Goal: Transaction & Acquisition: Purchase product/service

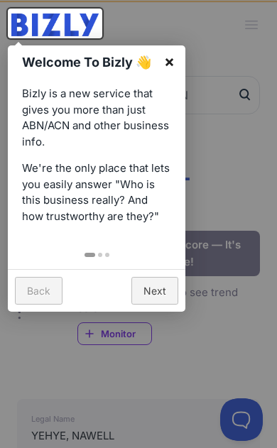
click at [169, 61] on link "×" at bounding box center [169, 61] width 32 height 32
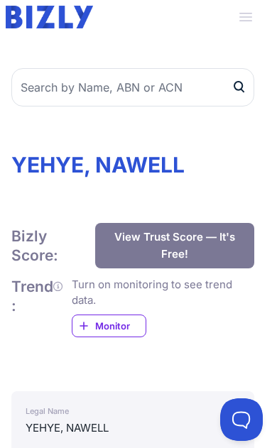
scroll to position [0, 6]
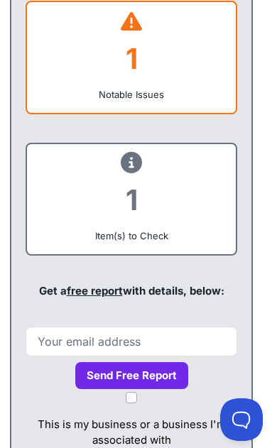
scroll to position [988, 7]
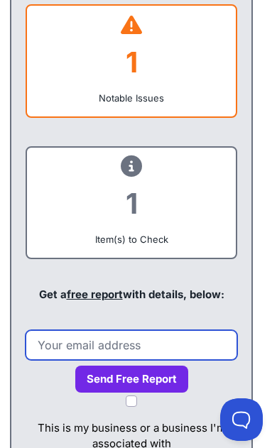
click at [59, 342] on input "email" at bounding box center [132, 345] width 212 height 30
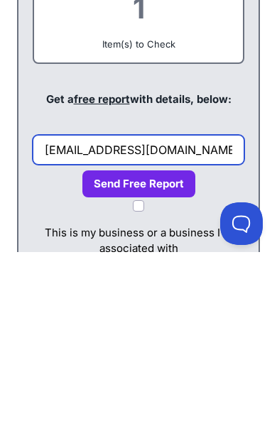
type input "bazzkhodr@hotmail.com"
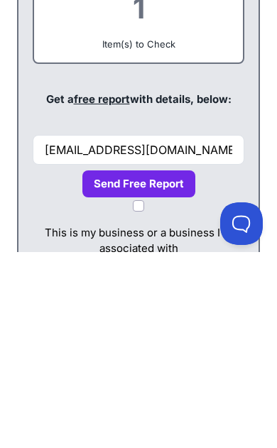
click at [168, 367] on button "Send Free Report" at bounding box center [138, 381] width 113 height 28
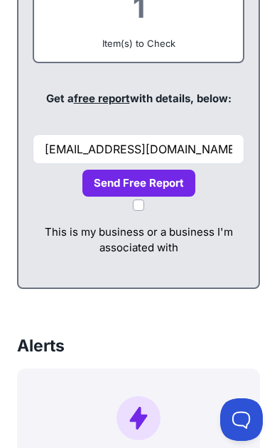
click at [143, 203] on input "This is my business or a business I'm associated with" at bounding box center [138, 205] width 11 height 11
checkbox input "true"
click at [171, 187] on button "Send Free Report" at bounding box center [138, 184] width 113 height 28
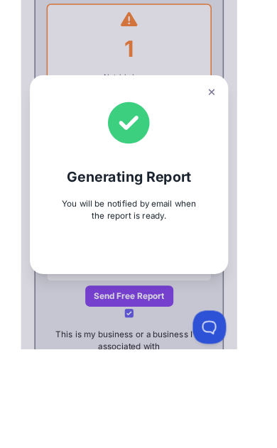
scroll to position [1059, 0]
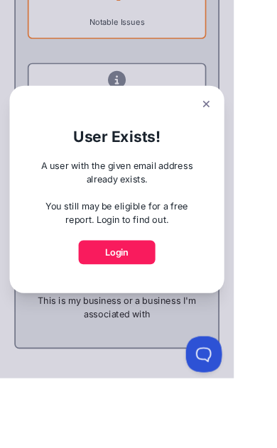
click at [253, 134] on button at bounding box center [244, 123] width 20 height 21
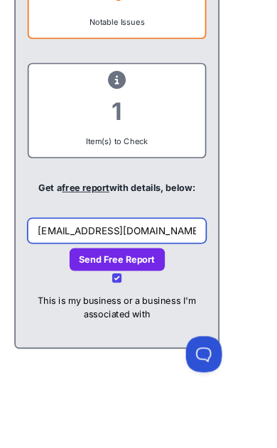
click at [175, 274] on input "bazzkhodr@hotmail.com" at bounding box center [139, 274] width 212 height 30
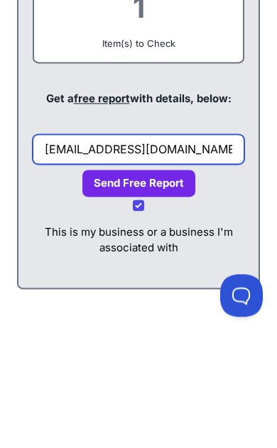
click at [94, 259] on input "bazzkhodr@hotmail.com" at bounding box center [139, 274] width 212 height 30
type input "plazatiling@hotmail.com"
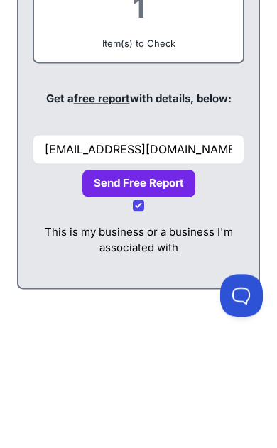
click at [166, 294] on button "Send Free Report" at bounding box center [138, 308] width 113 height 28
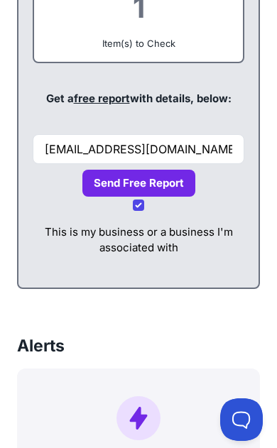
click at [163, 189] on button "Send Free Report" at bounding box center [138, 184] width 113 height 28
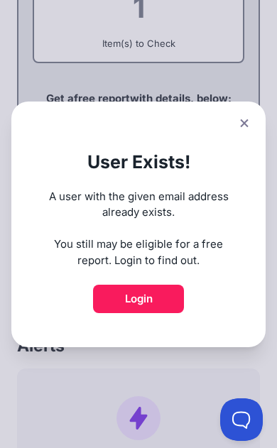
click at [127, 313] on link "Login" at bounding box center [138, 299] width 91 height 28
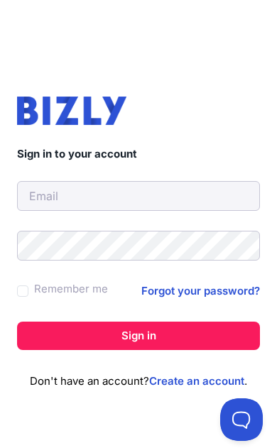
click at [220, 203] on input "text" at bounding box center [138, 196] width 243 height 30
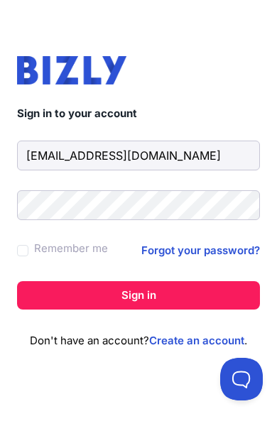
type input "bazzkhodr@hotmail.com"
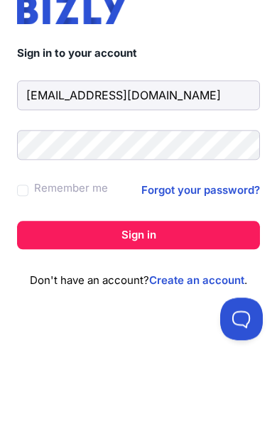
click at [211, 322] on button "Sign in" at bounding box center [138, 336] width 243 height 28
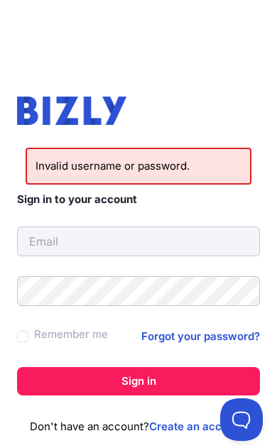
scroll to position [28, 0]
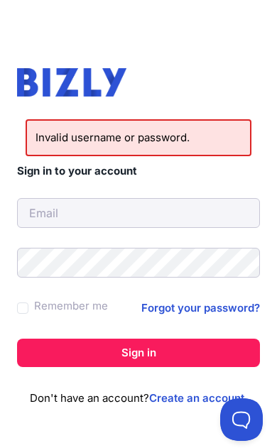
click at [225, 314] on link "Forgot your password?" at bounding box center [200, 308] width 119 height 17
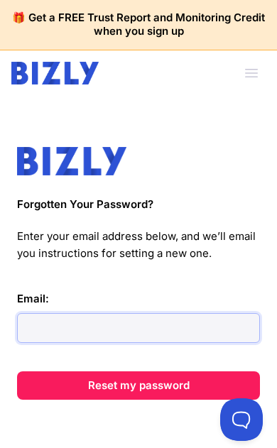
click at [42, 330] on input "Email:" at bounding box center [138, 328] width 243 height 30
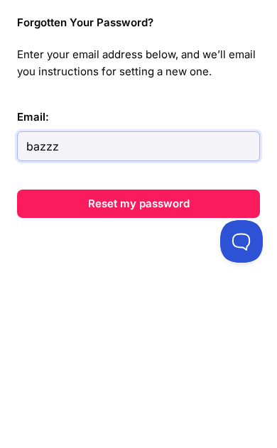
scroll to position [23, 0]
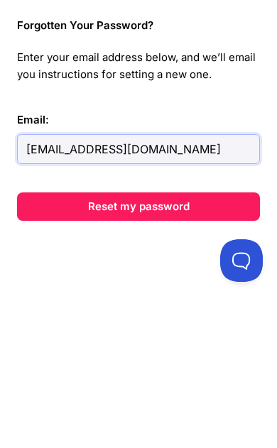
type input "[EMAIL_ADDRESS][DOMAIN_NAME]"
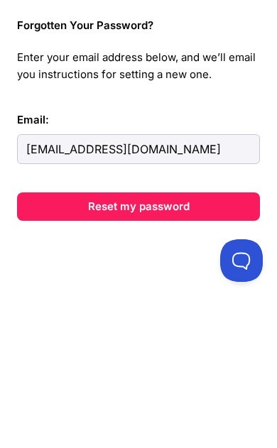
click at [40, 352] on button "Reset my password" at bounding box center [138, 366] width 243 height 28
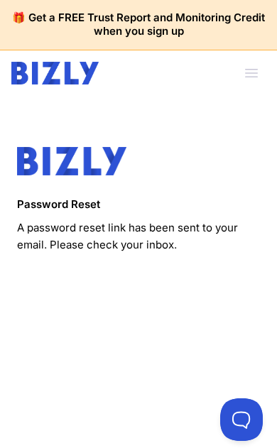
click at [256, 66] on span "button" at bounding box center [251, 73] width 31 height 31
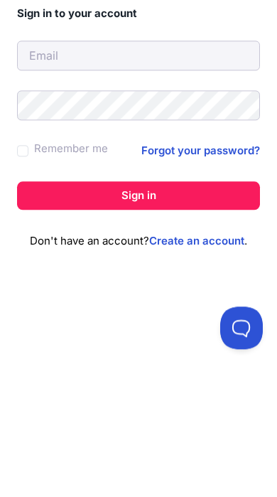
click at [212, 374] on link "Create an account" at bounding box center [196, 380] width 95 height 13
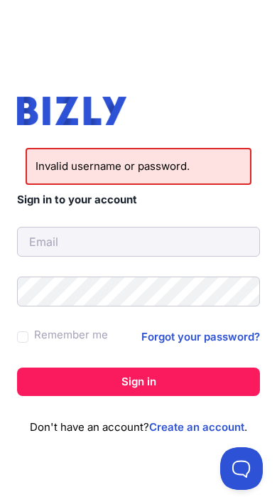
click at [223, 338] on link "Forgot your password?" at bounding box center [200, 336] width 119 height 17
click at [210, 431] on link "Create an account" at bounding box center [196, 426] width 95 height 13
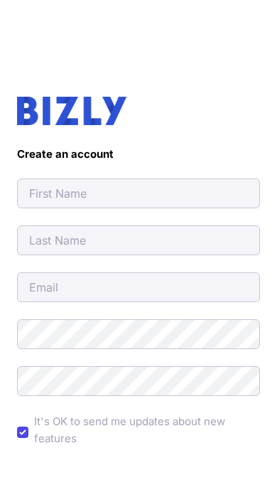
click at [51, 203] on input "text" at bounding box center [138, 193] width 243 height 30
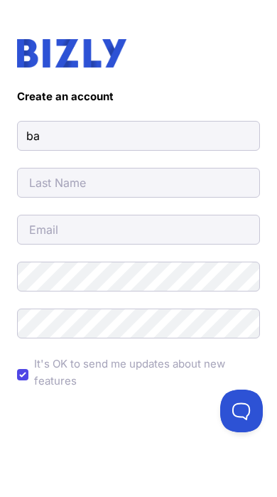
type input "b"
type input "SAM"
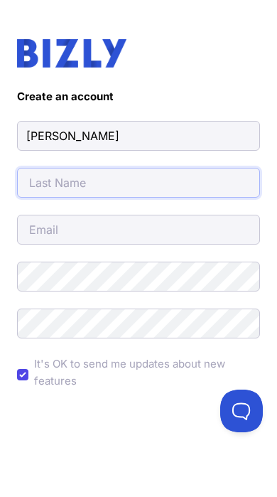
click at [38, 225] on input "text" at bounding box center [138, 240] width 243 height 30
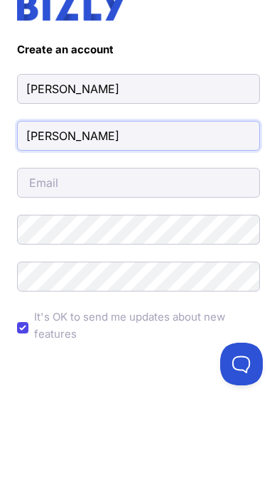
type input "[PERSON_NAME]"
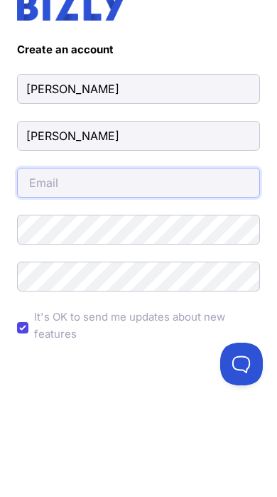
click at [38, 272] on input "email" at bounding box center [138, 287] width 243 height 30
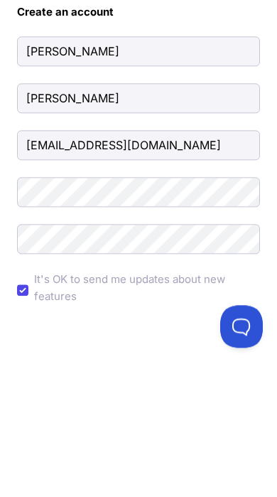
type input "[EMAIL_ADDRESS][DOMAIN_NAME]"
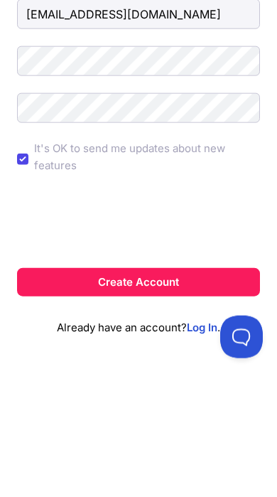
scroll to position [180, 0]
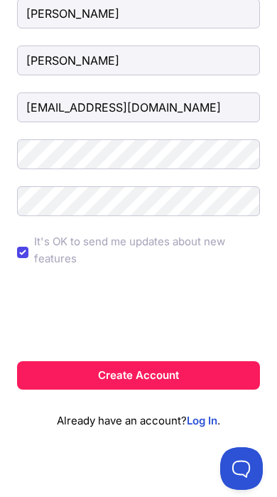
click at [205, 378] on button "Create Account" at bounding box center [138, 375] width 243 height 28
click at [175, 377] on button "Create Account" at bounding box center [138, 375] width 243 height 28
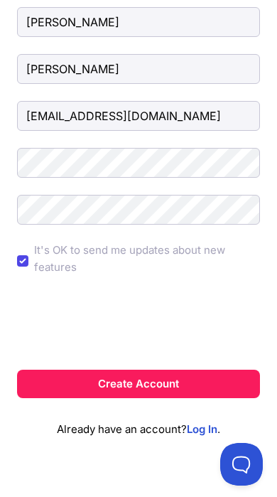
scroll to position [171, 0]
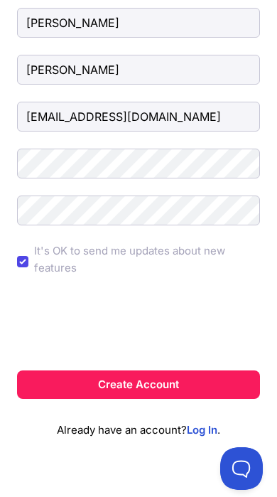
click at [166, 383] on button "Create Account" at bounding box center [138, 384] width 243 height 28
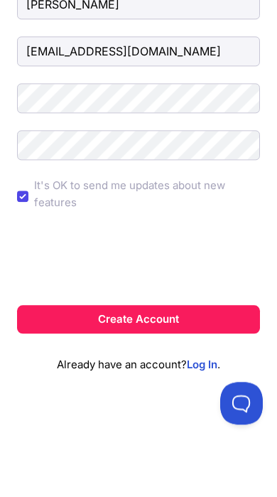
scroll to position [180, 0]
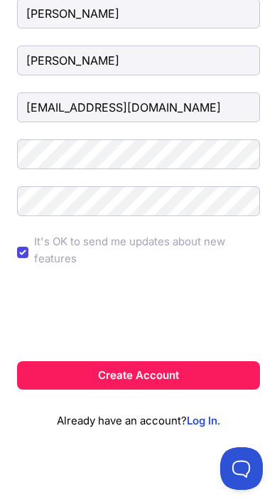
click at [196, 374] on button "Create Account" at bounding box center [138, 375] width 243 height 28
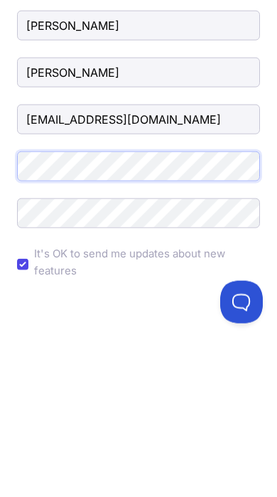
scroll to position [201, 0]
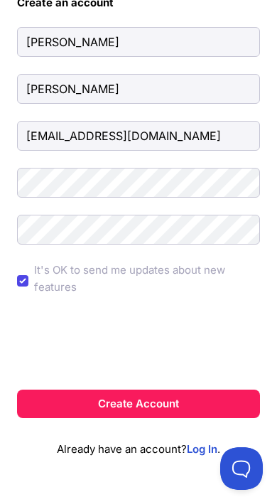
click at [202, 399] on button "Create Account" at bounding box center [138, 403] width 243 height 28
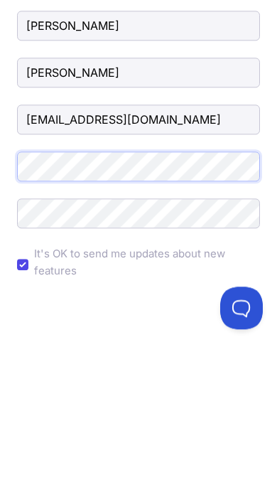
scroll to position [201, 0]
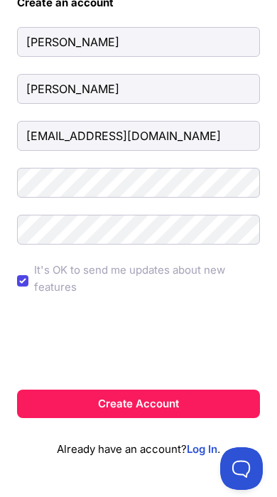
click at [191, 403] on button "Create Account" at bounding box center [138, 403] width 243 height 28
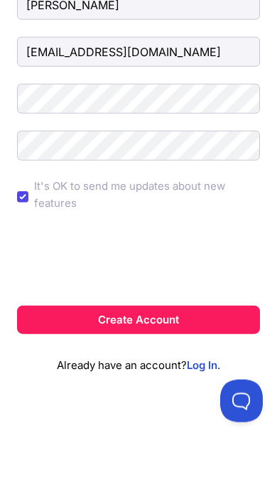
scroll to position [229, 0]
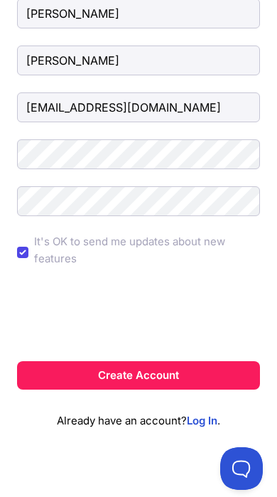
click at [190, 374] on button "Create Account" at bounding box center [138, 375] width 243 height 28
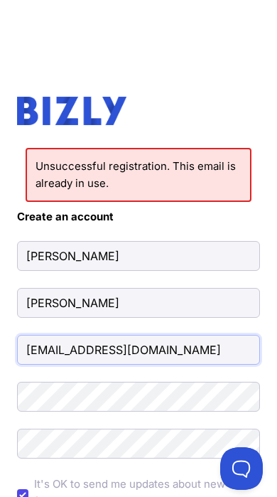
click at [171, 350] on input "[EMAIL_ADDRESS][DOMAIN_NAME]" at bounding box center [138, 350] width 243 height 30
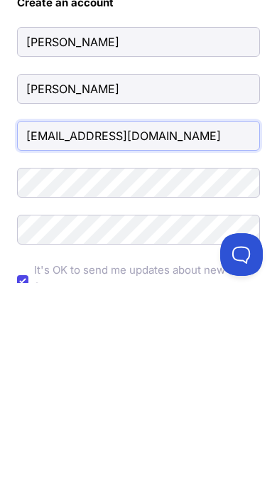
click at [87, 335] on input "[EMAIL_ADDRESS][DOMAIN_NAME]" at bounding box center [138, 350] width 243 height 30
click at [79, 335] on input "[EMAIL_ADDRESS][DOMAIN_NAME]" at bounding box center [138, 350] width 243 height 30
type input "[EMAIL_ADDRESS][DOMAIN_NAME]"
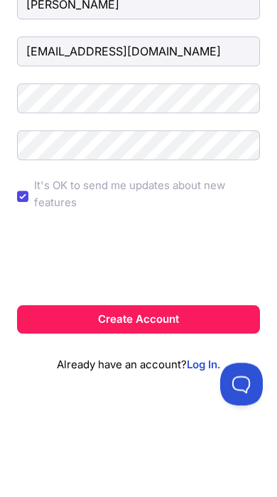
scroll to position [242, 0]
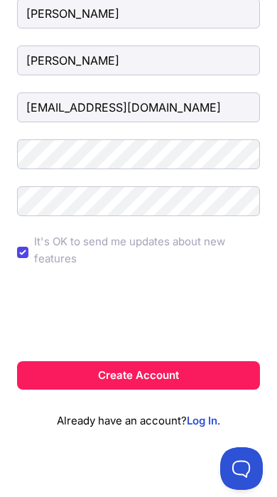
click at [192, 370] on button "Create Account" at bounding box center [138, 375] width 243 height 28
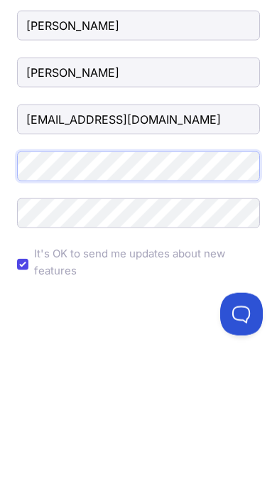
scroll to position [201, 0]
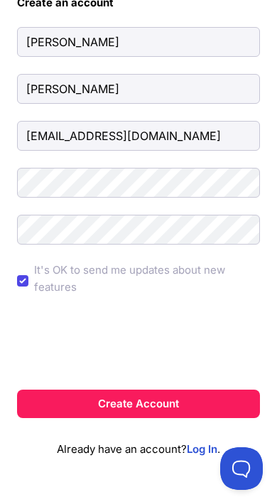
click at [190, 410] on button "Create Account" at bounding box center [138, 403] width 243 height 28
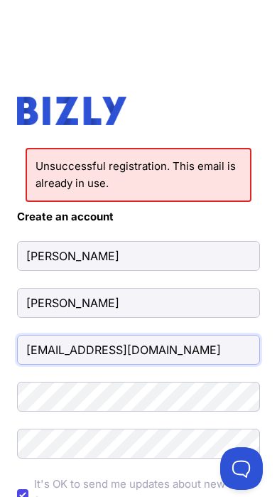
click at [76, 353] on input "plazatiling@hotmail.com" at bounding box center [138, 350] width 243 height 30
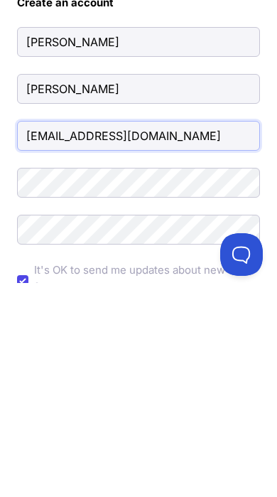
type input "info@nationaltilers.melbourne"
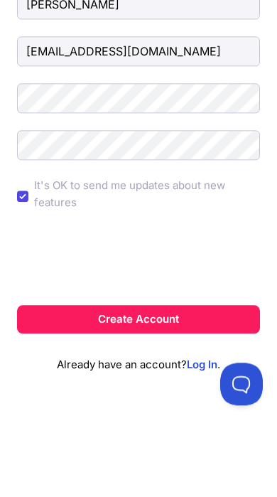
scroll to position [242, 0]
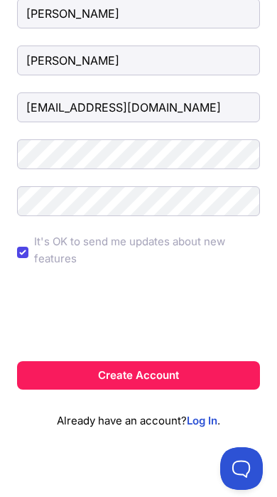
click at [202, 368] on button "Create Account" at bounding box center [138, 375] width 243 height 28
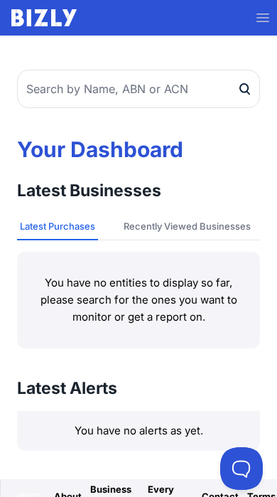
click at [164, 232] on button "Recently Viewed Businesses" at bounding box center [187, 226] width 133 height 27
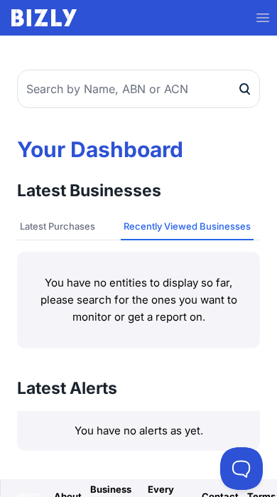
click at [227, 226] on button "Recently Viewed Businesses" at bounding box center [187, 226] width 133 height 27
click at [262, 26] on span "button" at bounding box center [262, 18] width 31 height 38
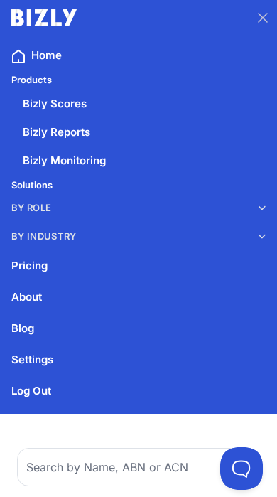
click at [266, 20] on span "button" at bounding box center [262, 18] width 31 height 38
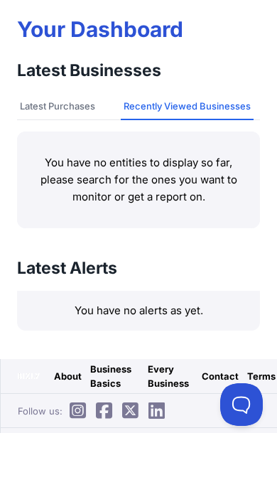
scroll to position [79, 0]
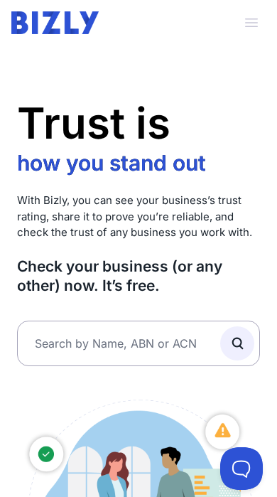
click at [254, 24] on span "button" at bounding box center [251, 22] width 31 height 31
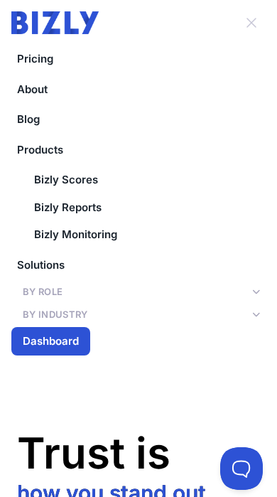
click at [23, 99] on link "About" at bounding box center [138, 90] width 254 height 28
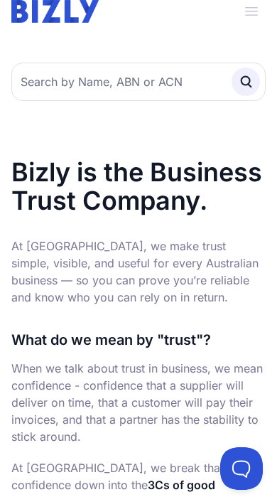
scroll to position [17, 0]
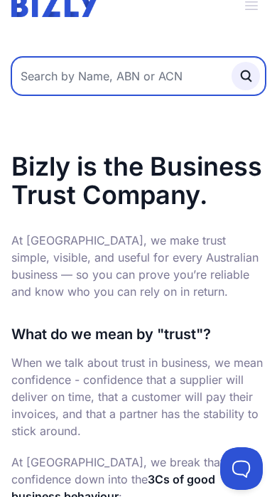
click at [64, 91] on input "text" at bounding box center [138, 76] width 254 height 38
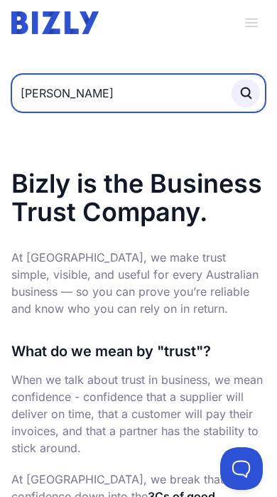
type input "Nawell yehye"
click at [246, 93] on button "submit" at bounding box center [246, 93] width 28 height 28
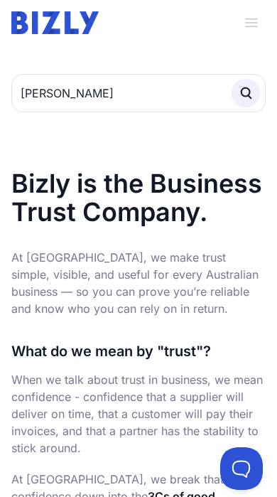
click at [248, 89] on circle "submit" at bounding box center [246, 92] width 9 height 9
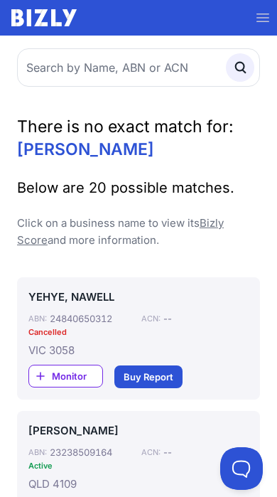
scroll to position [6, 0]
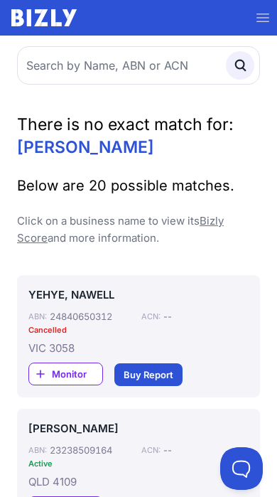
click at [54, 319] on link "24840650312" at bounding box center [81, 315] width 63 height 11
click at [49, 297] on link "YEHYE, NAWELL" at bounding box center [138, 294] width 220 height 17
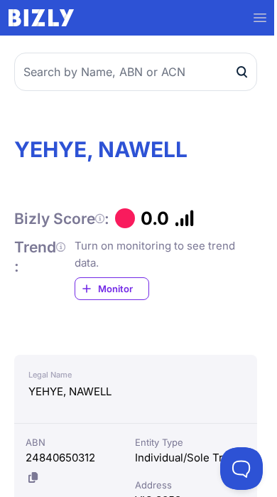
scroll to position [0, 4]
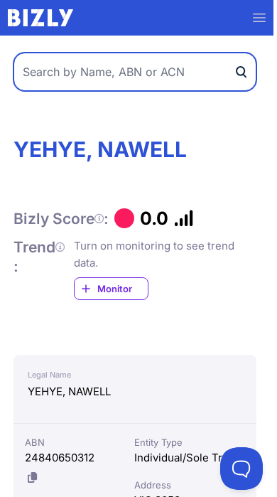
click at [41, 81] on input "text" at bounding box center [134, 72] width 243 height 38
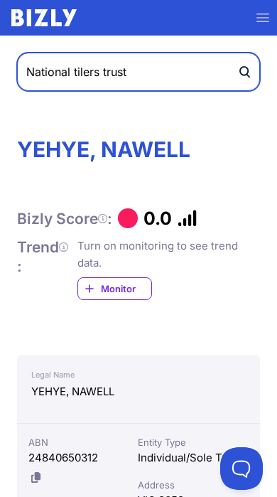
type input "National tilers trust"
click at [249, 72] on button "submit" at bounding box center [248, 72] width 23 height 38
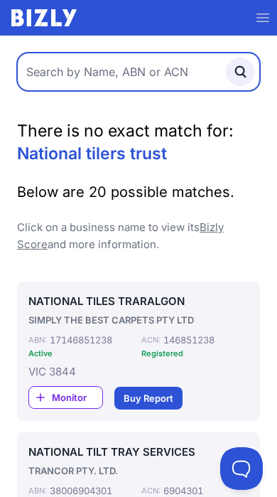
click at [94, 77] on input "text" at bounding box center [138, 72] width 243 height 38
type input "National tilers"
click at [240, 72] on button "submit" at bounding box center [240, 72] width 28 height 28
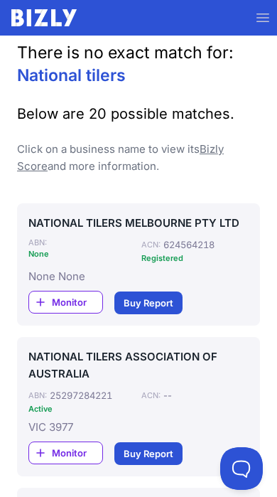
scroll to position [80, 0]
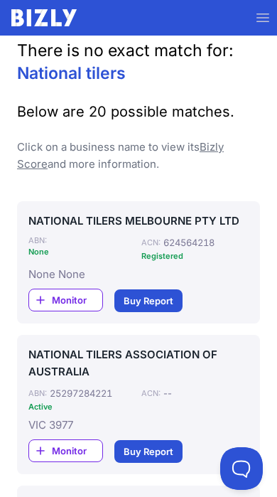
click at [46, 276] on div "None None" at bounding box center [138, 274] width 220 height 17
click at [50, 217] on link "NATIONAL TILERS MELBOURNE PTY LTD" at bounding box center [138, 220] width 220 height 17
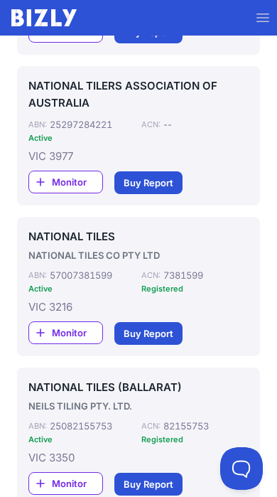
scroll to position [0, 0]
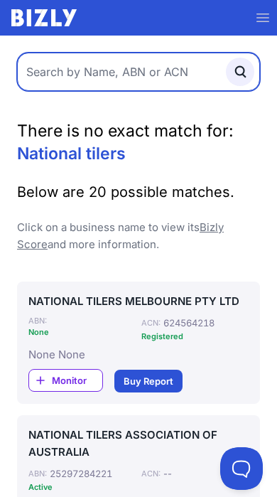
click at [62, 79] on input "text" at bounding box center [138, 72] width 243 height 38
type input "National tilers trust"
click at [240, 72] on button "submit" at bounding box center [240, 72] width 28 height 28
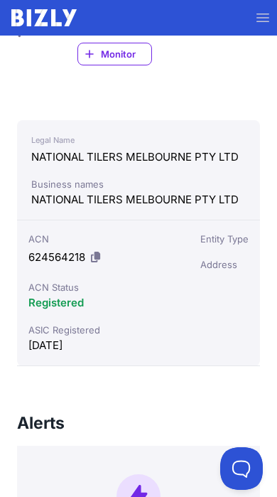
scroll to position [259, 0]
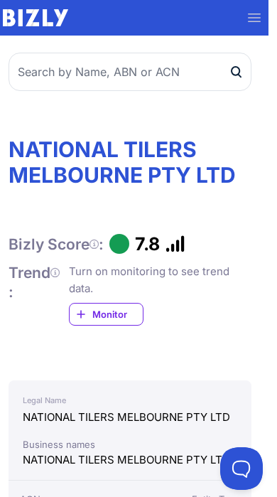
scroll to position [0, 0]
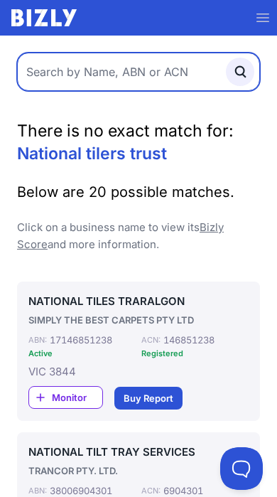
click at [92, 80] on input "text" at bounding box center [138, 72] width 243 height 38
type input "National tilers"
click at [240, 72] on button "submit" at bounding box center [240, 72] width 28 height 28
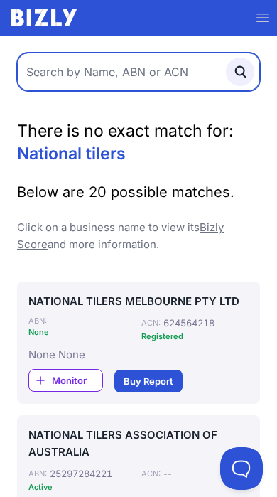
click at [70, 82] on input "text" at bounding box center [138, 72] width 243 height 38
click at [81, 80] on input "text" at bounding box center [138, 72] width 243 height 38
click at [67, 68] on input "text" at bounding box center [138, 72] width 243 height 38
click at [53, 79] on input "text" at bounding box center [138, 72] width 243 height 38
paste input "39485805773"
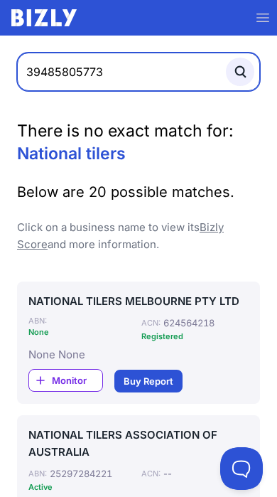
type input "39485805773"
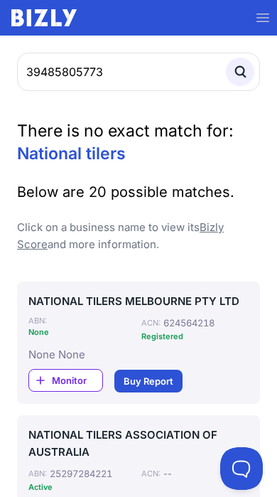
click at [237, 82] on button "submit" at bounding box center [240, 72] width 28 height 28
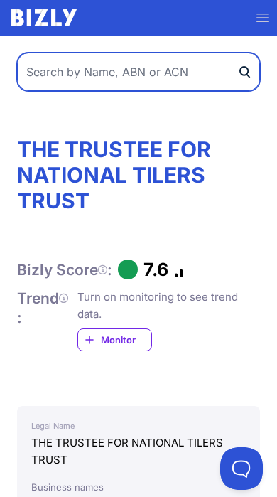
click at [80, 82] on input "text" at bounding box center [138, 72] width 243 height 38
type input "The trustee for nations tilers trust"
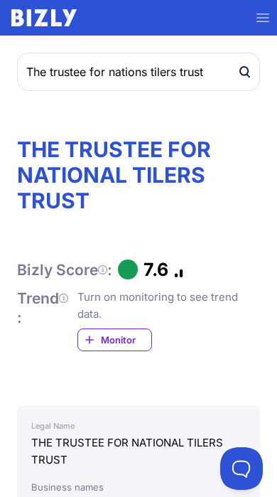
click at [242, 67] on icon "submit" at bounding box center [244, 71] width 8 height 9
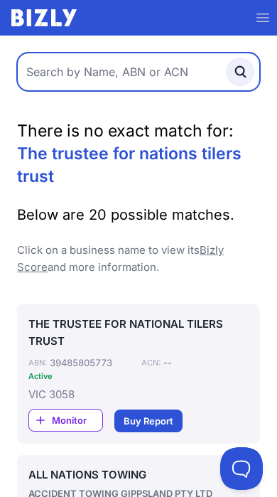
click at [112, 77] on input "text" at bounding box center [138, 72] width 243 height 38
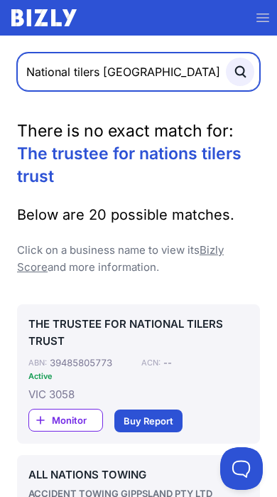
type input "National tilers Melbourne"
click at [240, 72] on button "submit" at bounding box center [240, 72] width 28 height 28
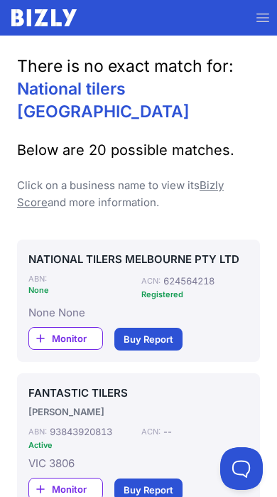
scroll to position [63, 0]
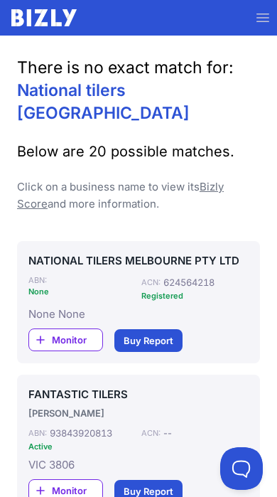
click at [163, 329] on link "Buy Report" at bounding box center [148, 340] width 68 height 23
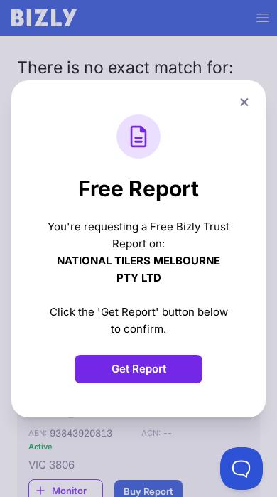
click at [121, 376] on button "Get Report" at bounding box center [139, 369] width 128 height 28
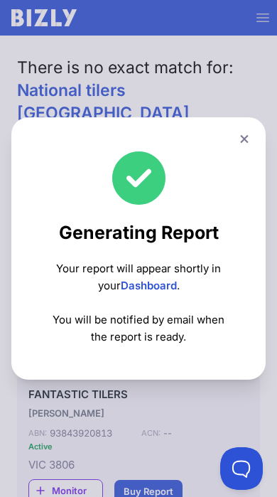
click at [247, 136] on icon at bounding box center [244, 139] width 8 height 8
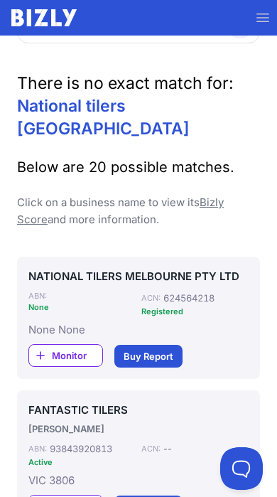
scroll to position [0, 0]
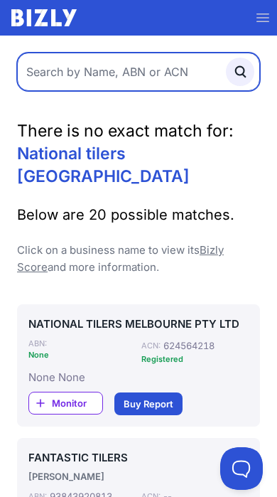
click at [99, 65] on input "text" at bounding box center [138, 72] width 243 height 38
type input "N"
type input "The trustee for National tilers Melbourne"
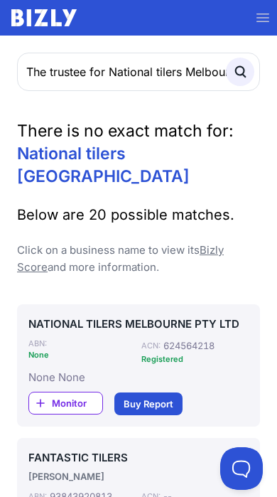
click at [244, 75] on icon "submit" at bounding box center [240, 72] width 16 height 16
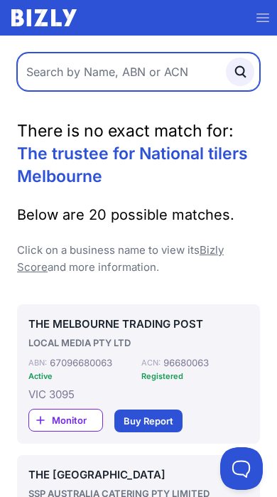
click at [89, 83] on input "text" at bounding box center [138, 72] width 243 height 38
click at [83, 77] on input "text" at bounding box center [138, 72] width 243 height 38
paste input "39485805773"
type input "39485805773"
click at [128, 66] on input "39485805773" at bounding box center [138, 72] width 243 height 38
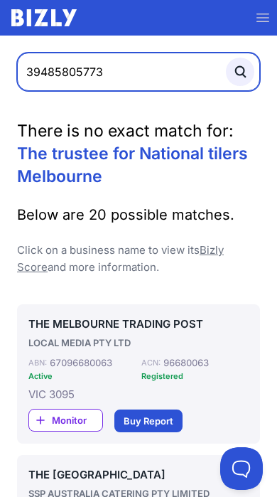
click at [240, 72] on button "submit" at bounding box center [240, 72] width 28 height 28
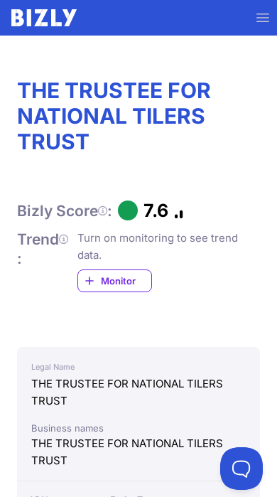
scroll to position [57, 0]
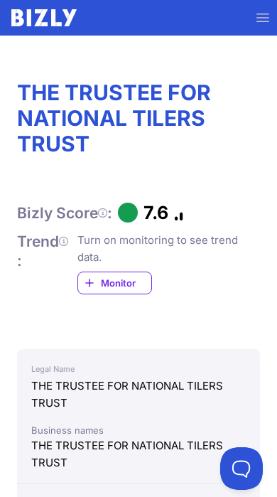
click at [109, 287] on span "Monitor" at bounding box center [126, 283] width 50 height 14
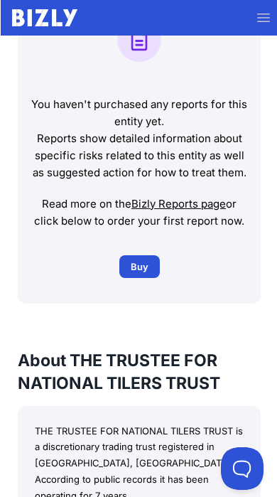
scroll to position [1260, 0]
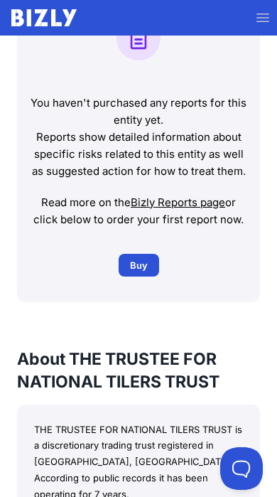
click at [132, 276] on link "Buy Buy Report" at bounding box center [139, 265] width 40 height 23
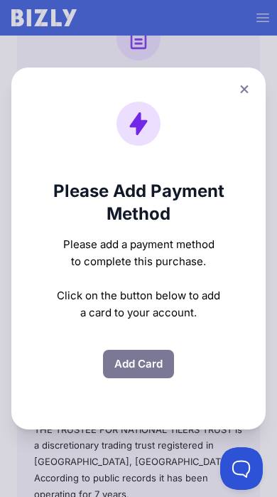
click at [152, 378] on button "Add Card" at bounding box center [138, 364] width 71 height 28
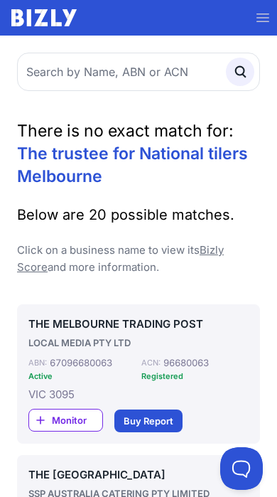
click at [141, 161] on span "The trustee for National tilers Melbourne" at bounding box center [132, 165] width 231 height 43
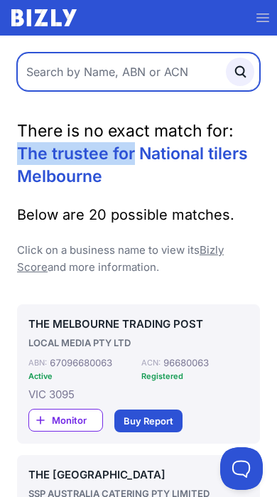
click at [60, 77] on input "text" at bounding box center [138, 72] width 243 height 38
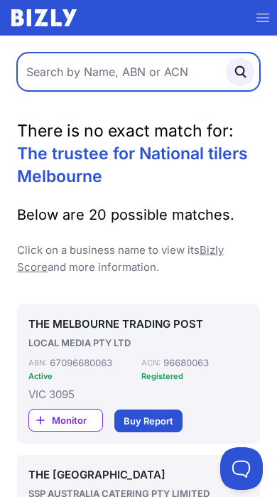
click at [56, 77] on input "text" at bounding box center [138, 72] width 243 height 38
paste input "39485805773"
type input "39485805773"
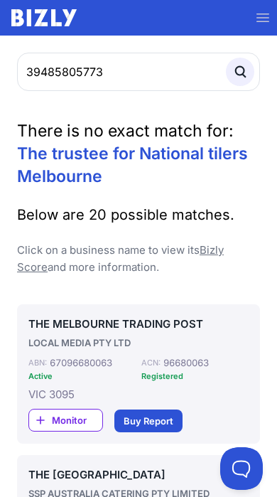
click at [247, 80] on button "submit" at bounding box center [240, 72] width 28 height 28
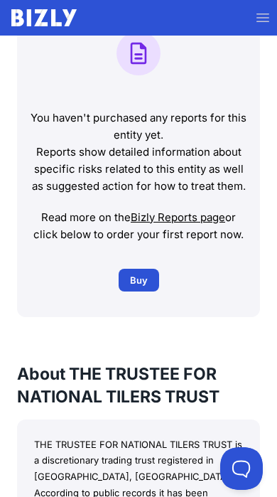
scroll to position [1240, 0]
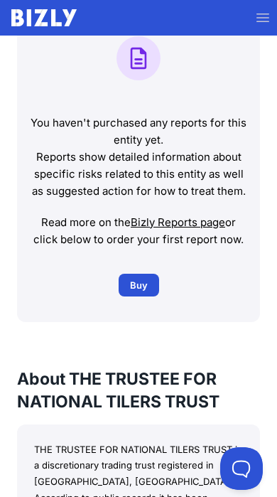
click at [151, 296] on link "Buy Buy Report" at bounding box center [139, 285] width 40 height 23
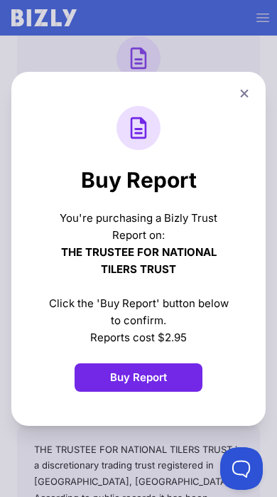
click at [178, 378] on button "Buy Report" at bounding box center [139, 377] width 128 height 28
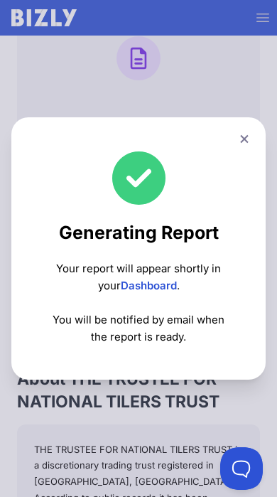
click at [241, 139] on icon at bounding box center [244, 138] width 9 height 9
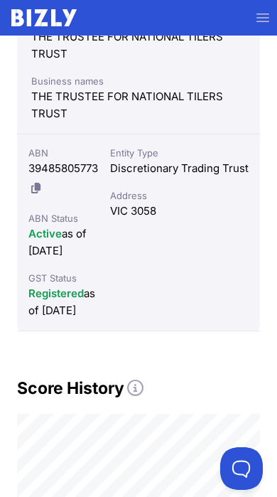
scroll to position [383, 0]
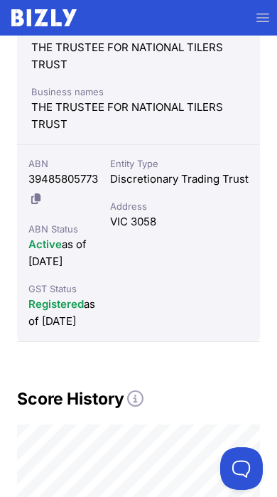
click at [259, 26] on span "button" at bounding box center [262, 18] width 31 height 38
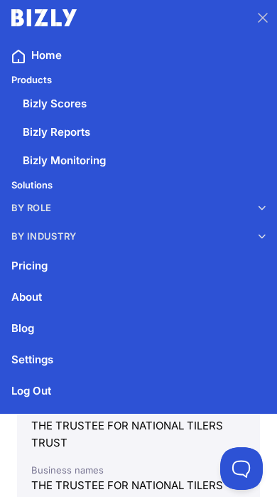
click at [34, 57] on link "Home" at bounding box center [138, 55] width 277 height 28
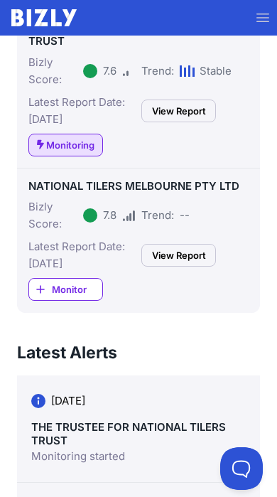
scroll to position [242, 0]
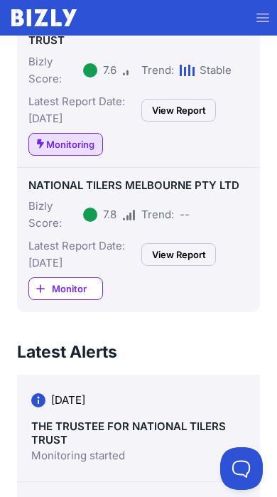
click at [63, 294] on link "Monitor" at bounding box center [65, 288] width 75 height 23
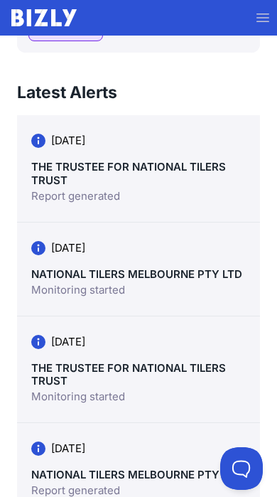
scroll to position [502, 0]
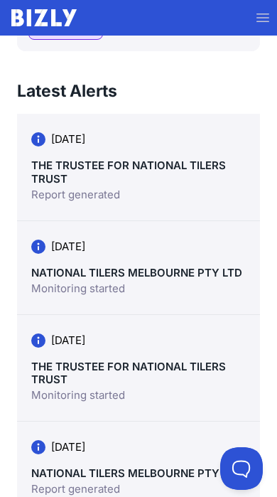
click at [74, 192] on link "Report generated" at bounding box center [75, 194] width 89 height 17
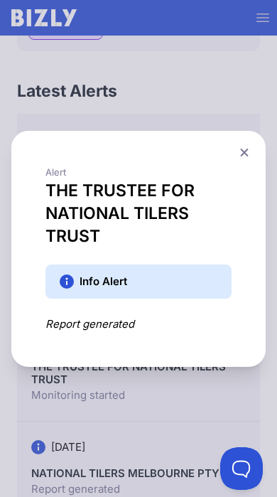
click at [247, 163] on button at bounding box center [244, 152] width 20 height 21
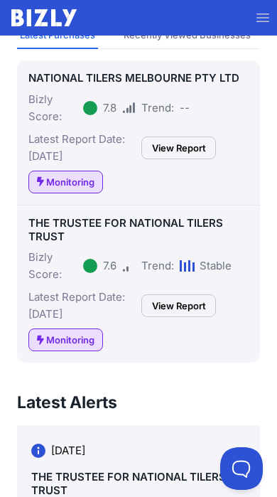
scroll to position [186, 0]
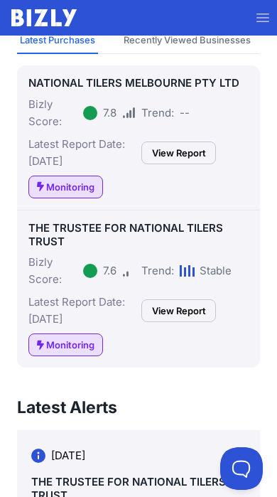
click at [198, 308] on link "View Report" at bounding box center [178, 310] width 75 height 23
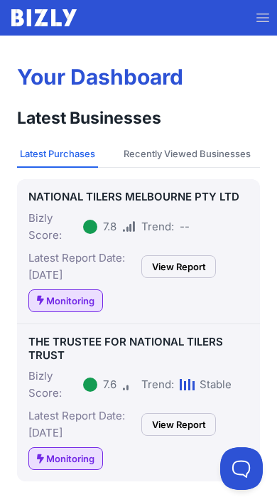
scroll to position [70, 0]
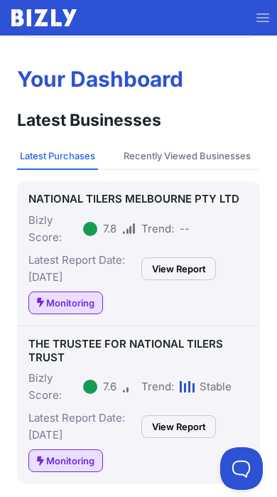
click at [168, 278] on link "View Report" at bounding box center [178, 268] width 75 height 23
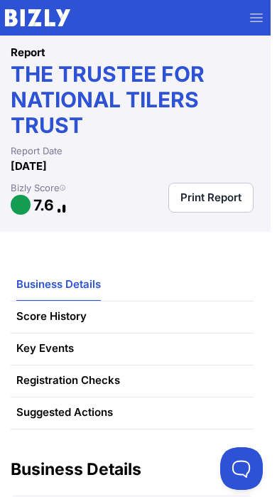
scroll to position [0, 6]
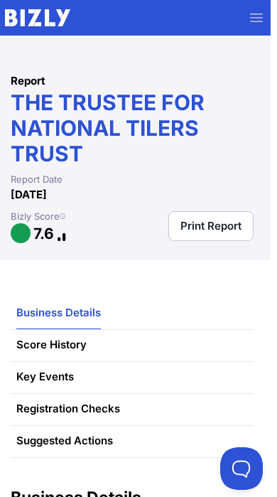
click at [153, 378] on li "Key Events" at bounding box center [132, 377] width 243 height 33
click at [60, 379] on link "Key Events" at bounding box center [45, 377] width 58 height 32
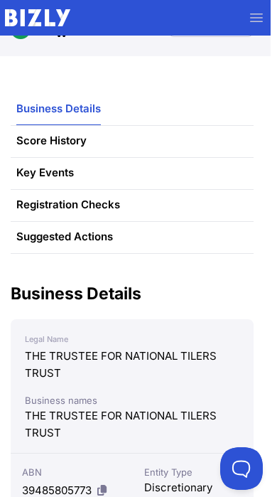
scroll to position [0, 6]
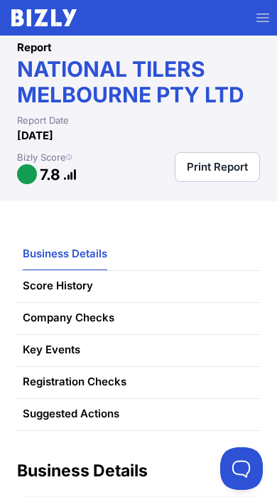
click at [45, 289] on link "Score History" at bounding box center [58, 286] width 70 height 32
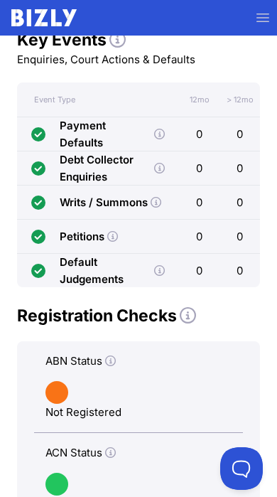
scroll to position [1088, 0]
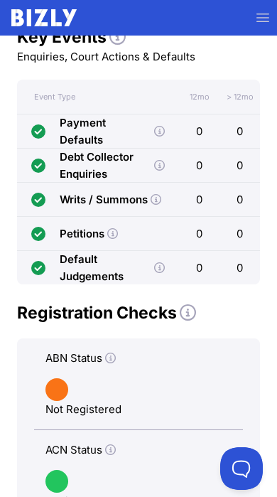
click at [112, 365] on link at bounding box center [110, 358] width 11 height 17
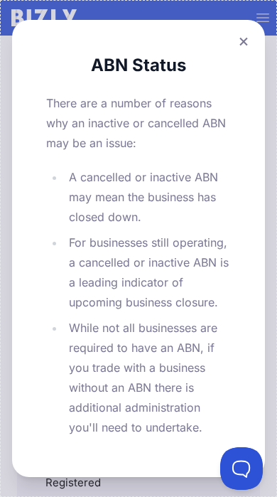
scroll to position [1113, 0]
click at [246, 52] on button at bounding box center [244, 41] width 20 height 21
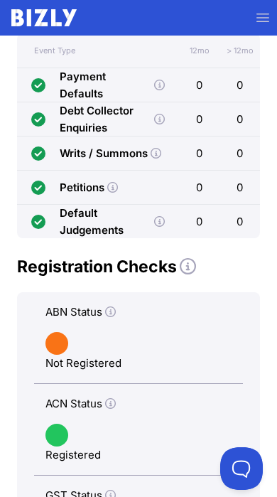
scroll to position [1136, 0]
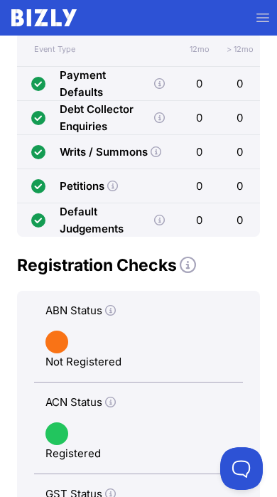
click at [114, 403] on icon at bounding box center [110, 401] width 11 height 11
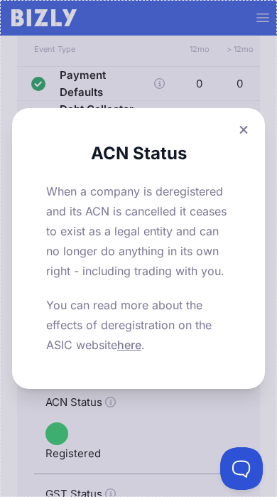
click at [242, 133] on icon at bounding box center [243, 129] width 8 height 8
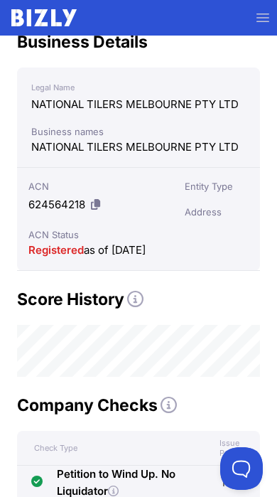
scroll to position [461, 0]
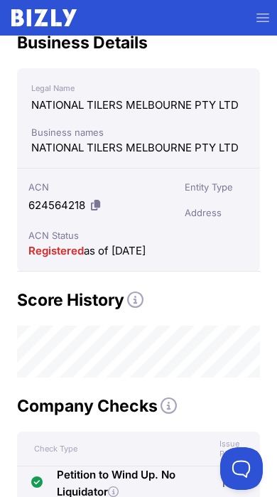
click at [51, 256] on span "Registered" at bounding box center [55, 250] width 55 height 13
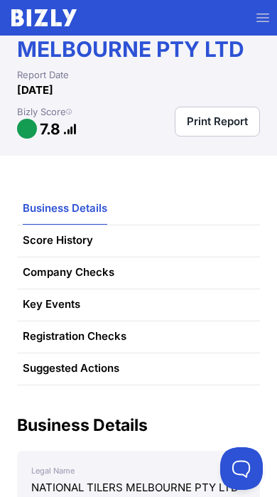
scroll to position [0, 0]
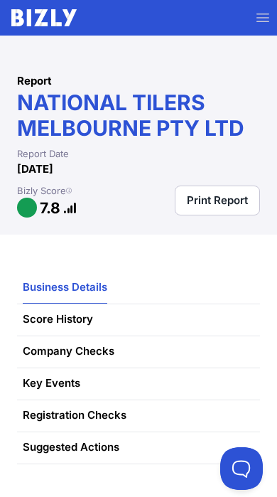
click at [267, 25] on span "button" at bounding box center [262, 18] width 31 height 38
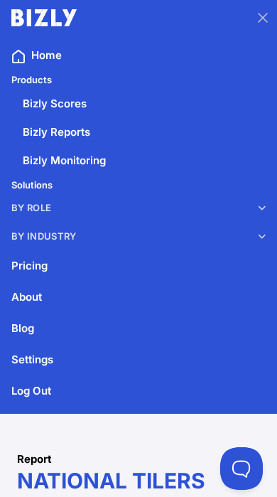
click at [259, 237] on icon at bounding box center [267, 236] width 19 height 8
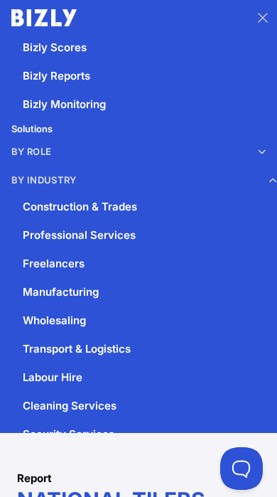
scroll to position [45, 0]
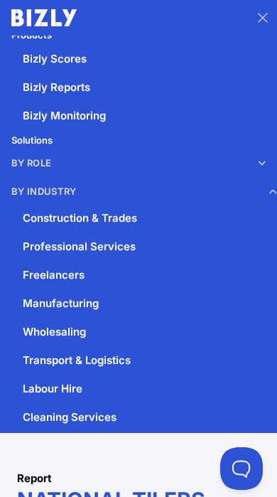
click at [261, 26] on span "button" at bounding box center [262, 18] width 31 height 38
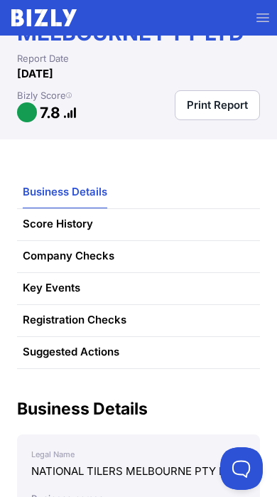
scroll to position [43, 0]
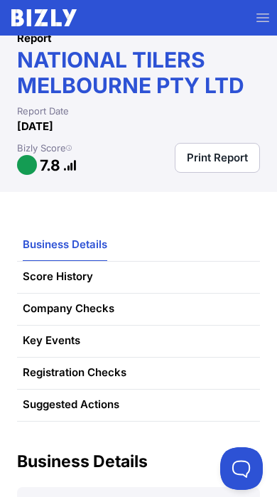
click at [264, 27] on span "button" at bounding box center [262, 18] width 31 height 38
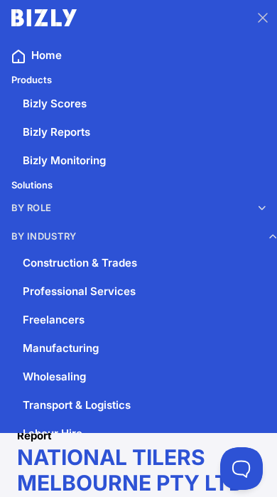
scroll to position [0, 0]
click at [42, 68] on link "Home" at bounding box center [138, 55] width 277 height 28
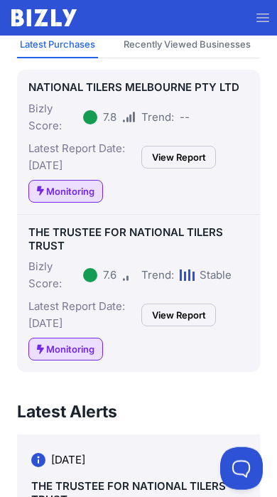
scroll to position [184, 0]
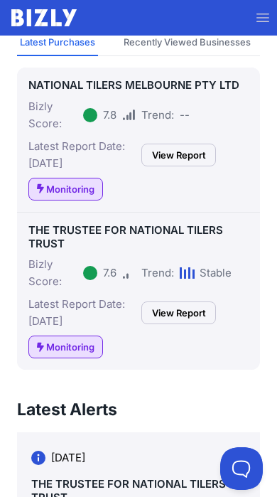
click at [200, 312] on link "View Report" at bounding box center [178, 312] width 75 height 23
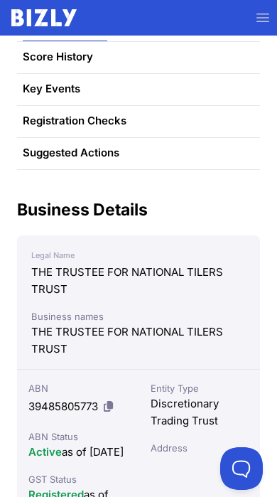
scroll to position [369, 0]
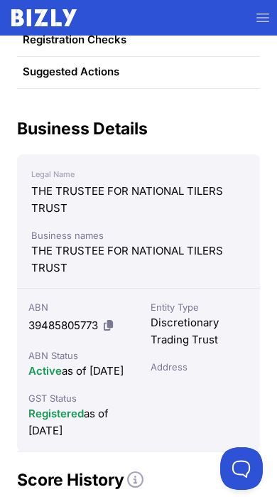
click at [267, 28] on span "button" at bounding box center [262, 18] width 31 height 38
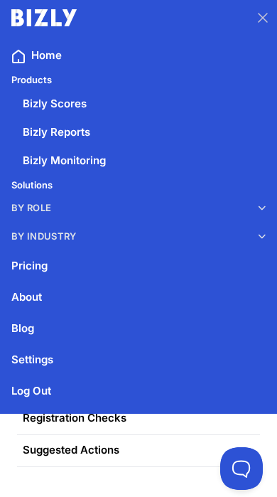
click at [262, 14] on span "button" at bounding box center [262, 18] width 31 height 38
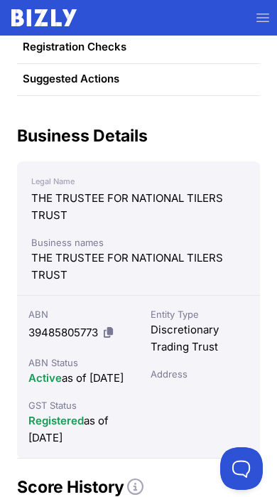
scroll to position [277, 0]
